Goal: Information Seeking & Learning: Learn about a topic

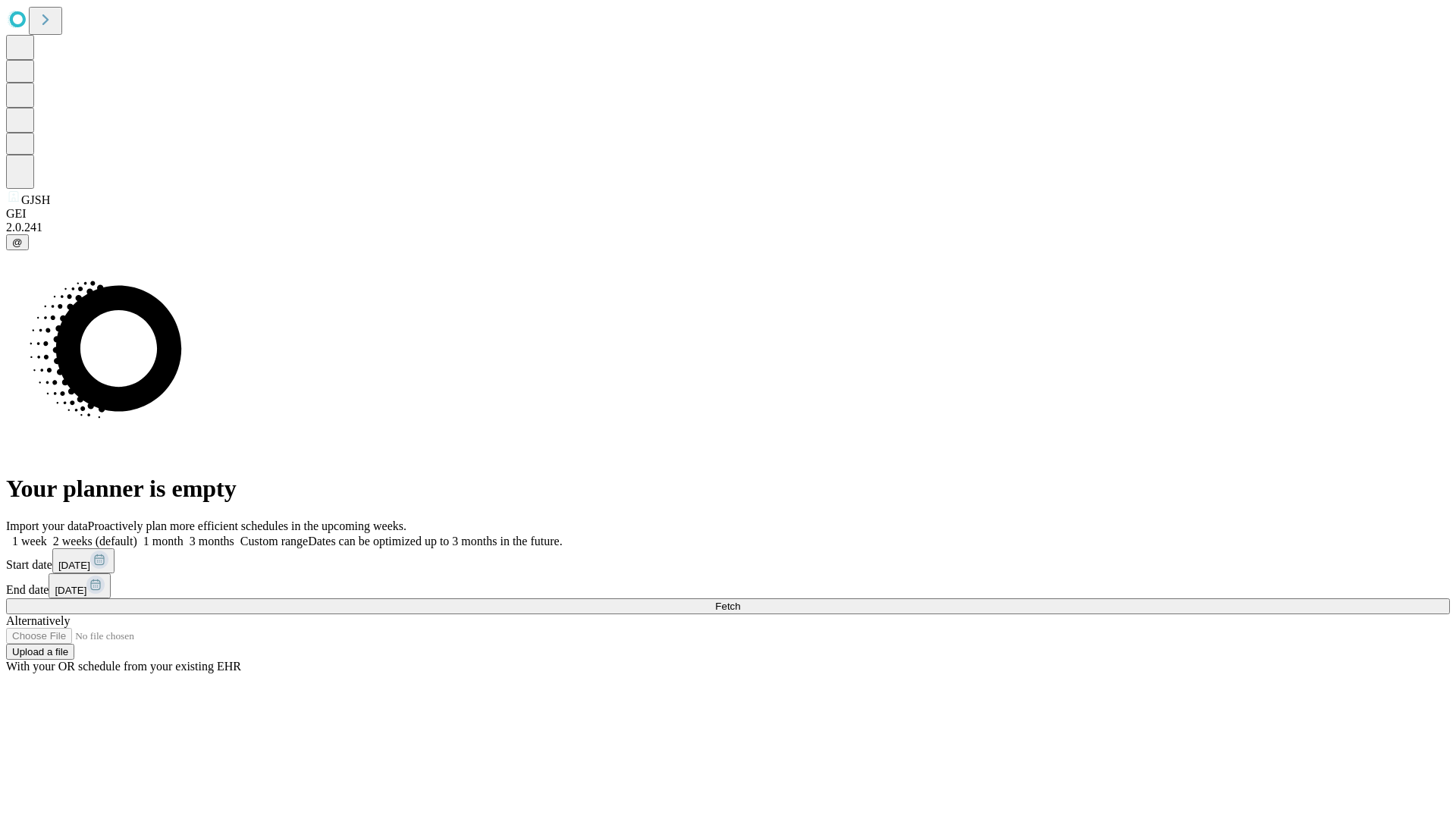
click at [740, 601] on span "Fetch" at bounding box center [728, 607] width 25 height 12
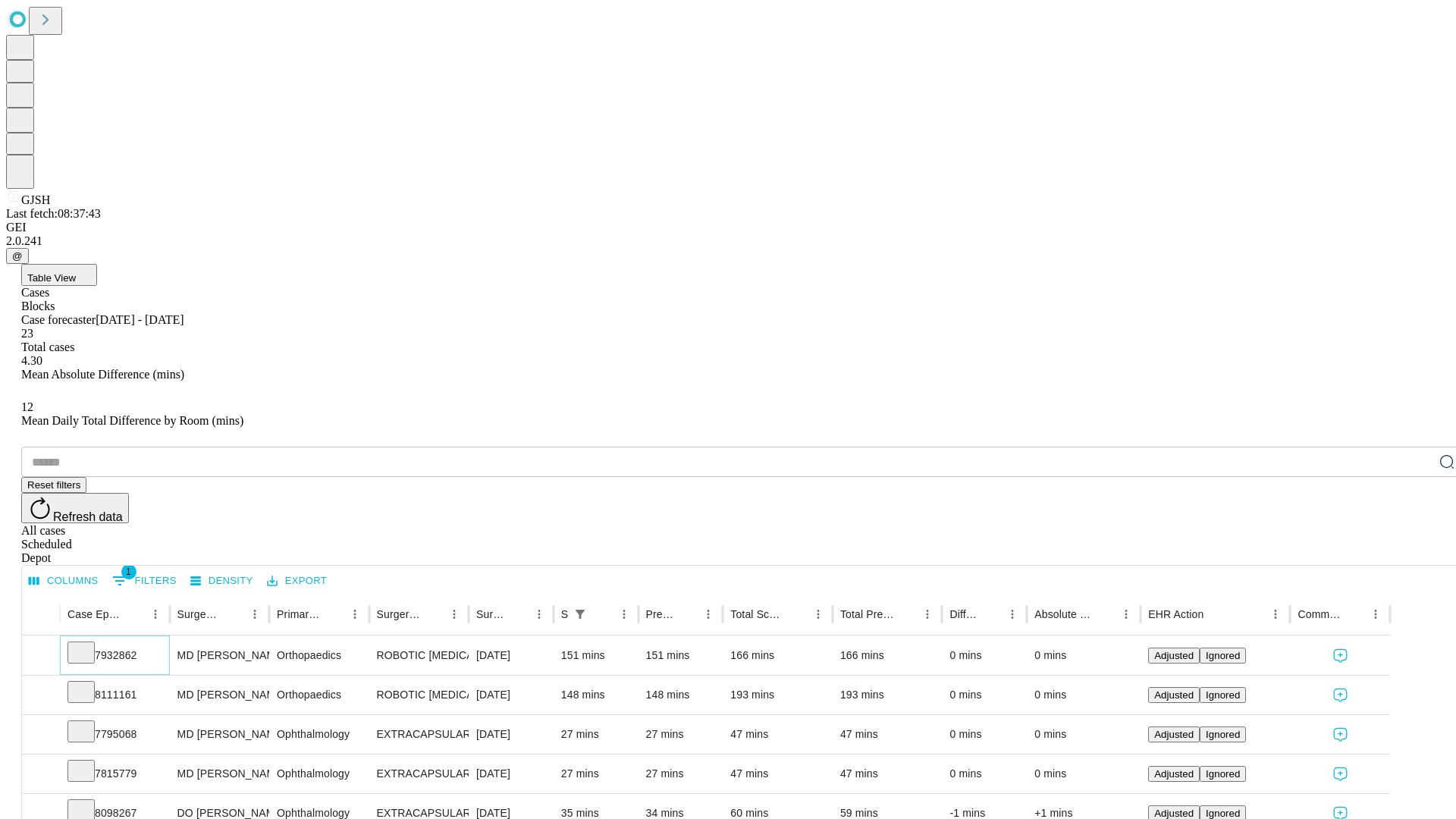
click at [88, 644] on icon at bounding box center [81, 651] width 15 height 15
